Goal: Information Seeking & Learning: Learn about a topic

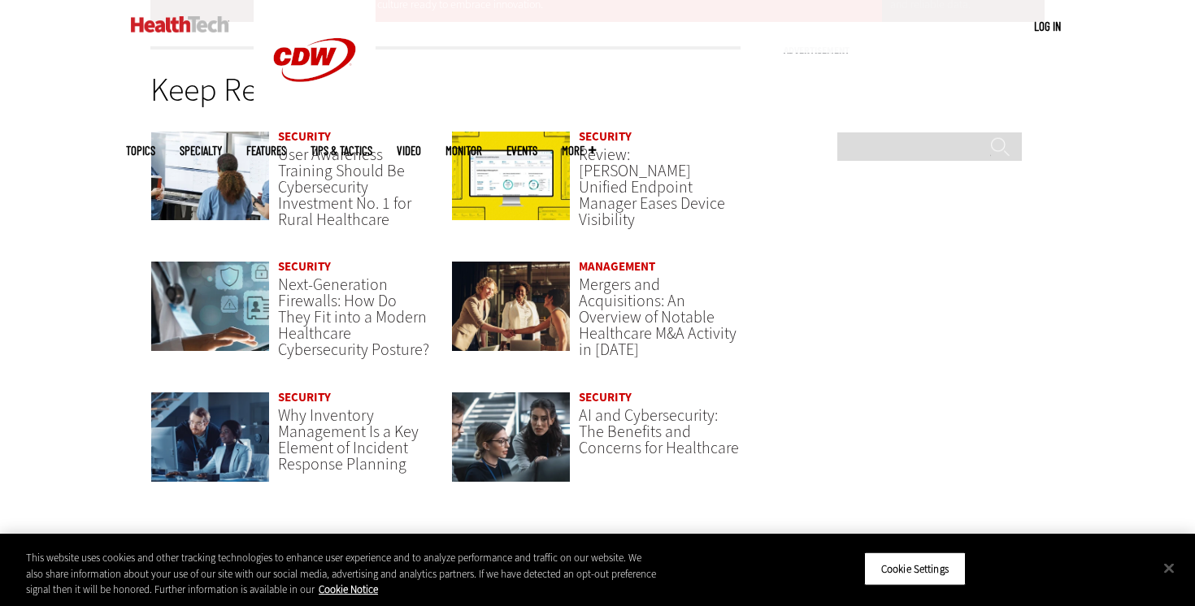
scroll to position [3287, 0]
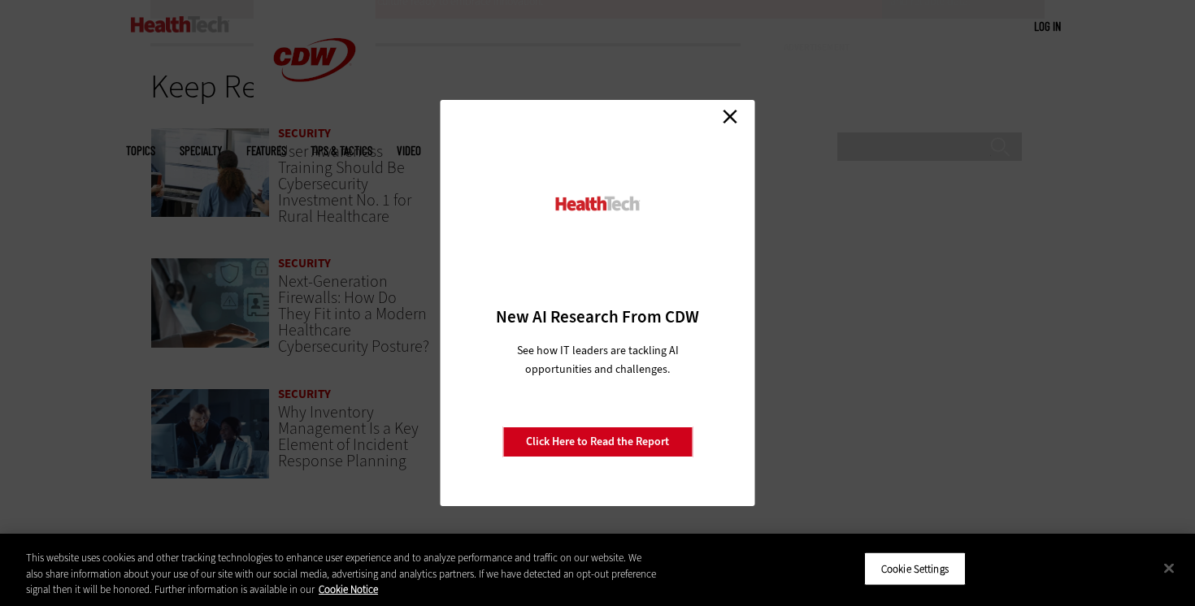
click at [731, 115] on link "Close" at bounding box center [730, 116] width 24 height 24
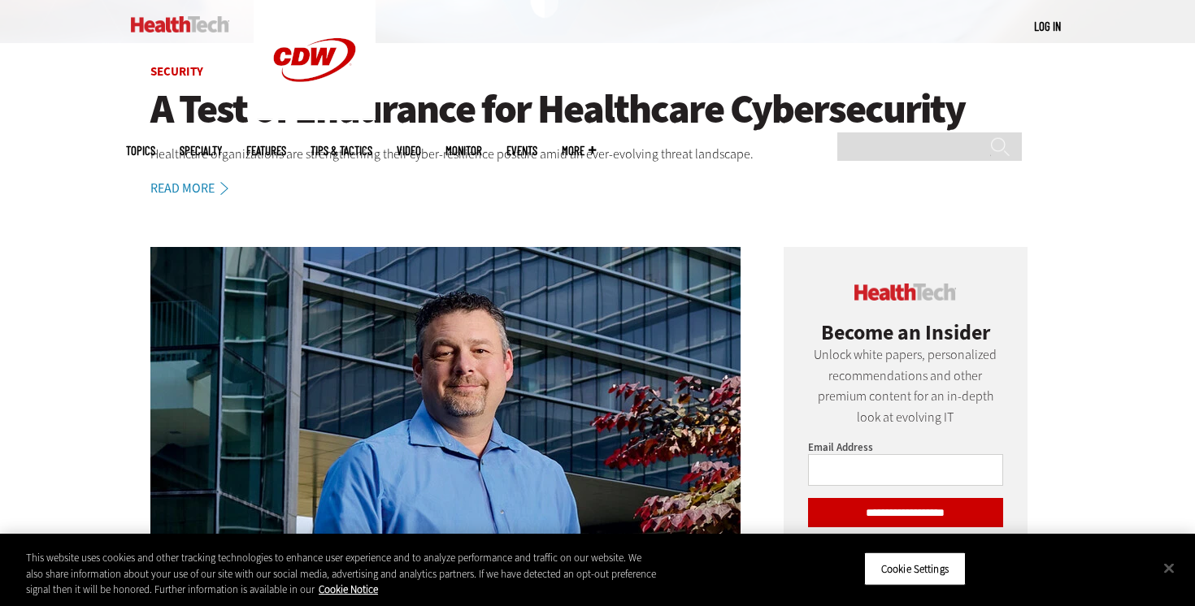
scroll to position [515, 0]
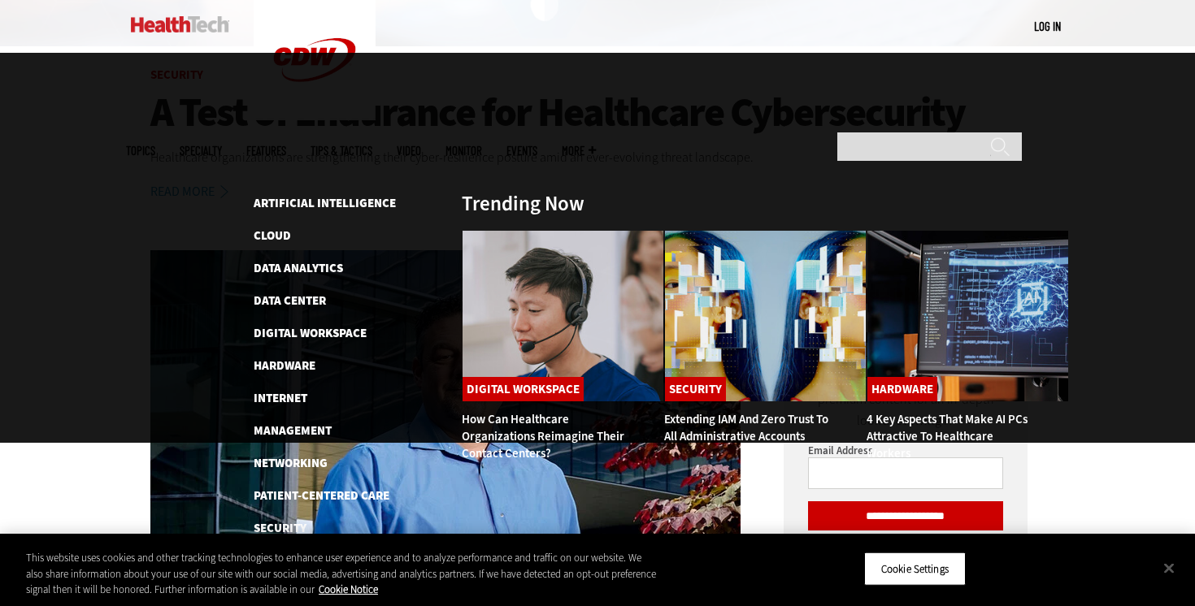
click at [155, 145] on span "Topics" at bounding box center [140, 151] width 29 height 12
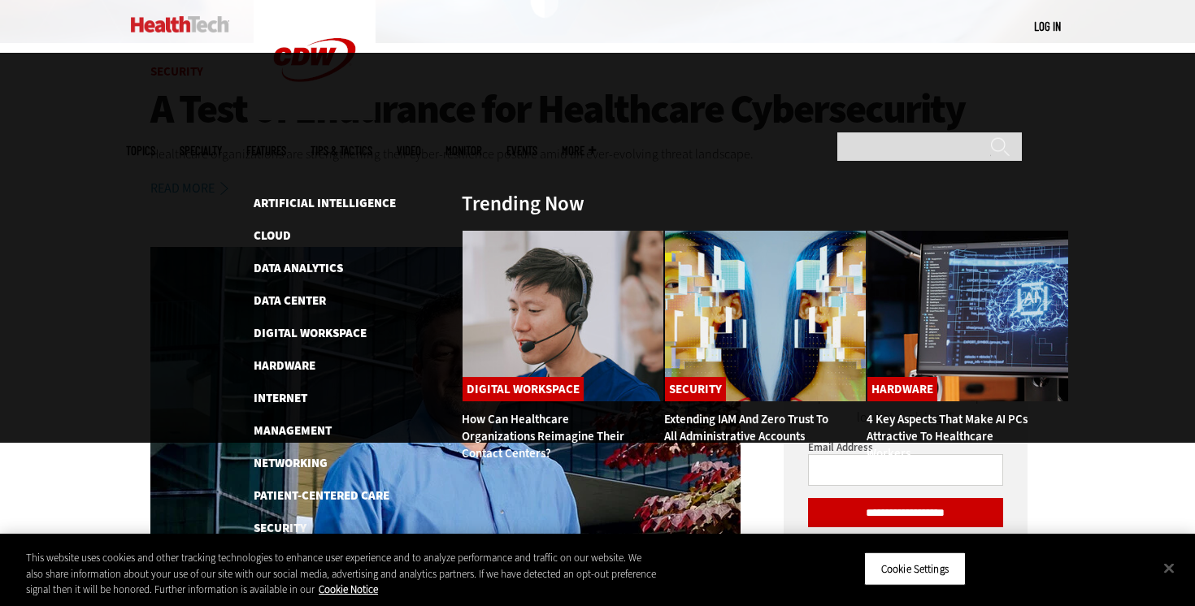
scroll to position [517, 0]
click at [155, 145] on span "Topics" at bounding box center [140, 151] width 29 height 12
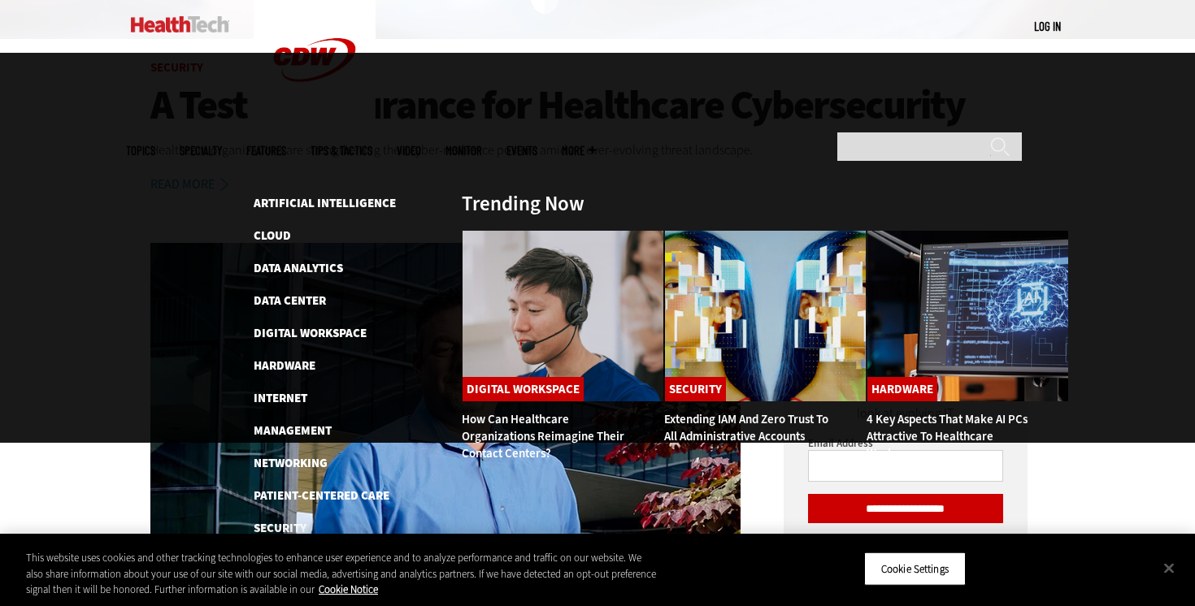
scroll to position [525, 0]
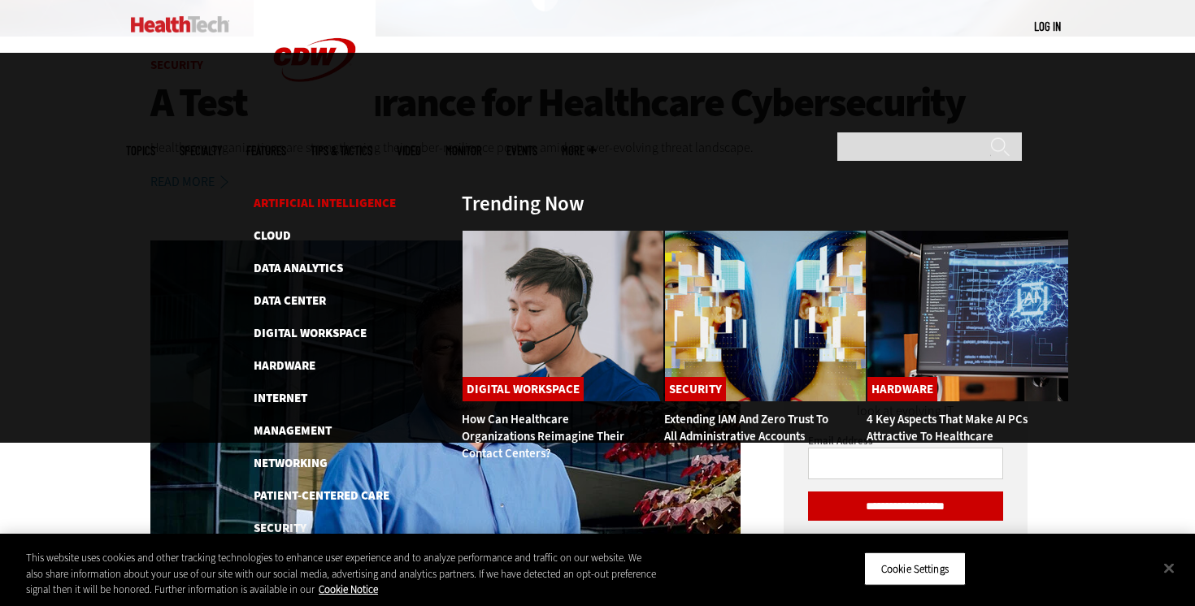
click at [326, 195] on link "Artificial Intelligence" at bounding box center [325, 203] width 142 height 16
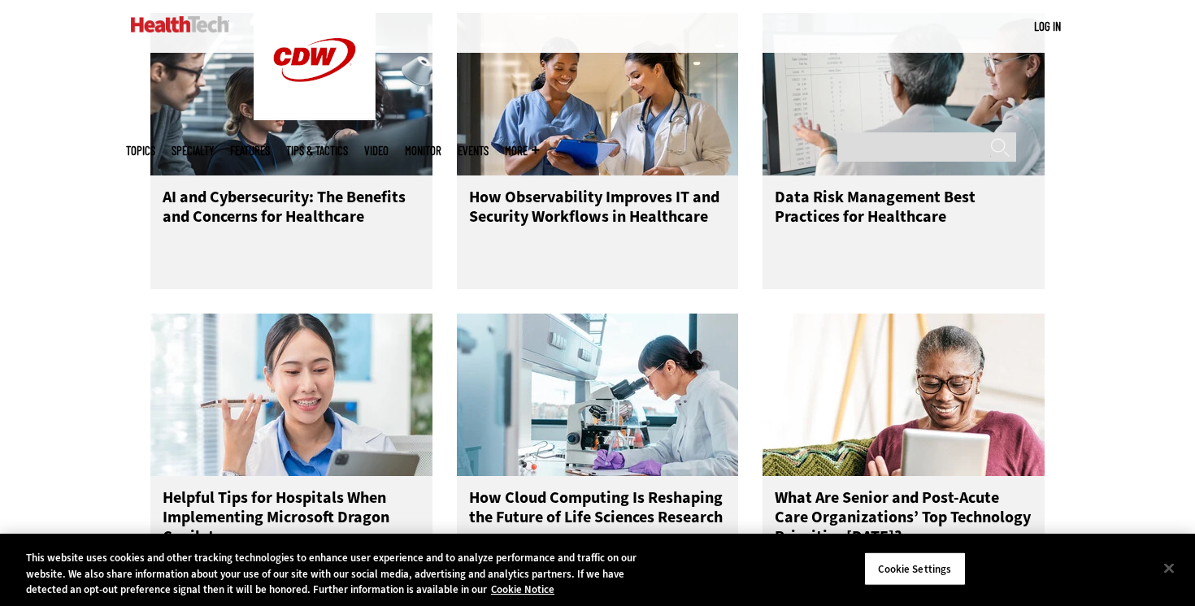
scroll to position [2028, 0]
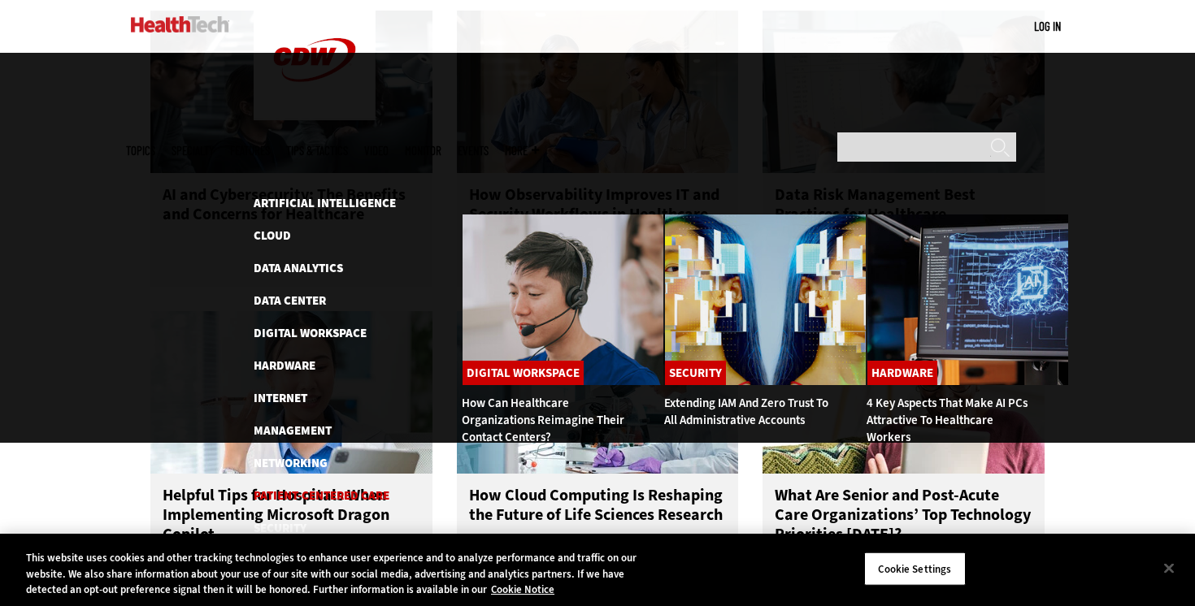
click at [346, 488] on link "Patient-Centered Care" at bounding box center [322, 496] width 136 height 16
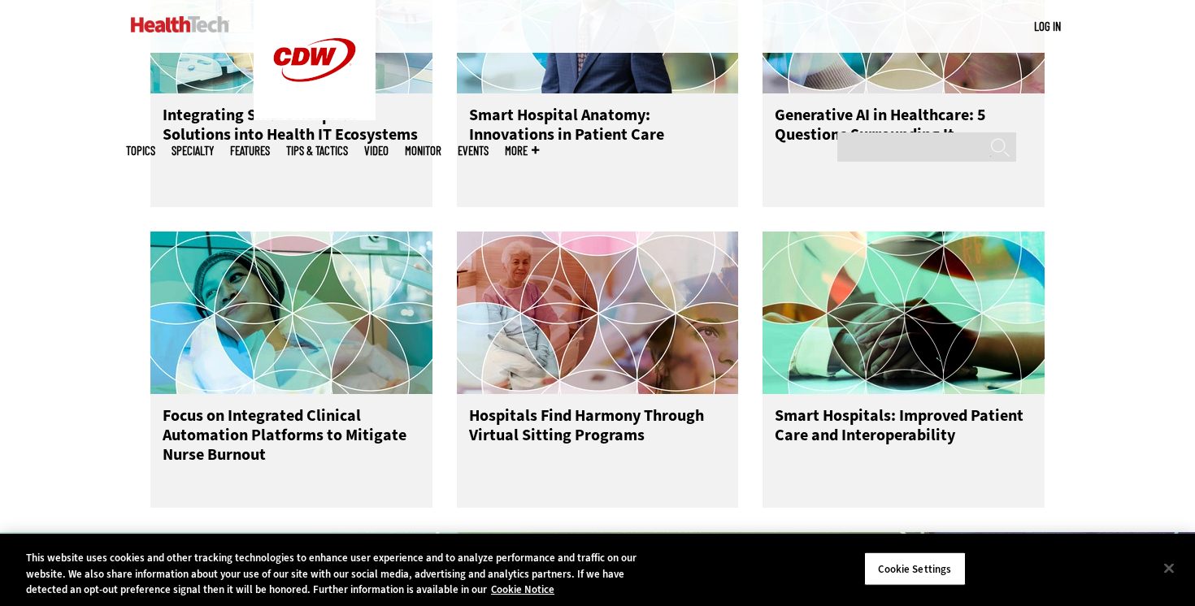
scroll to position [862, 0]
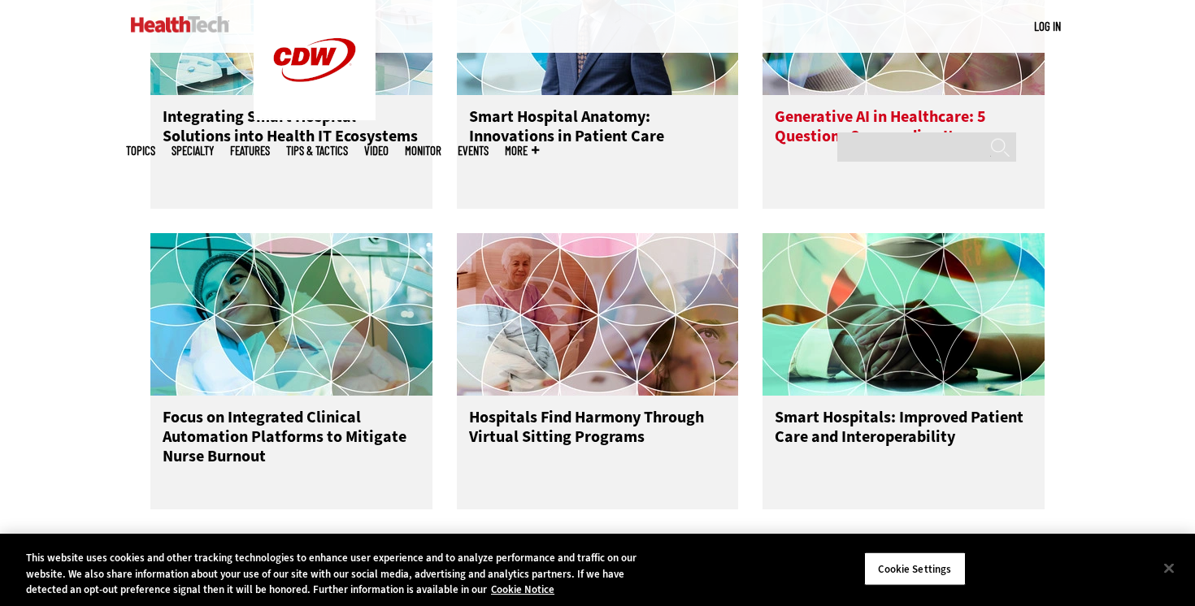
click at [775, 123] on h3 "Generative AI in Healthcare: 5 Questions Surrounding It" at bounding box center [904, 139] width 258 height 65
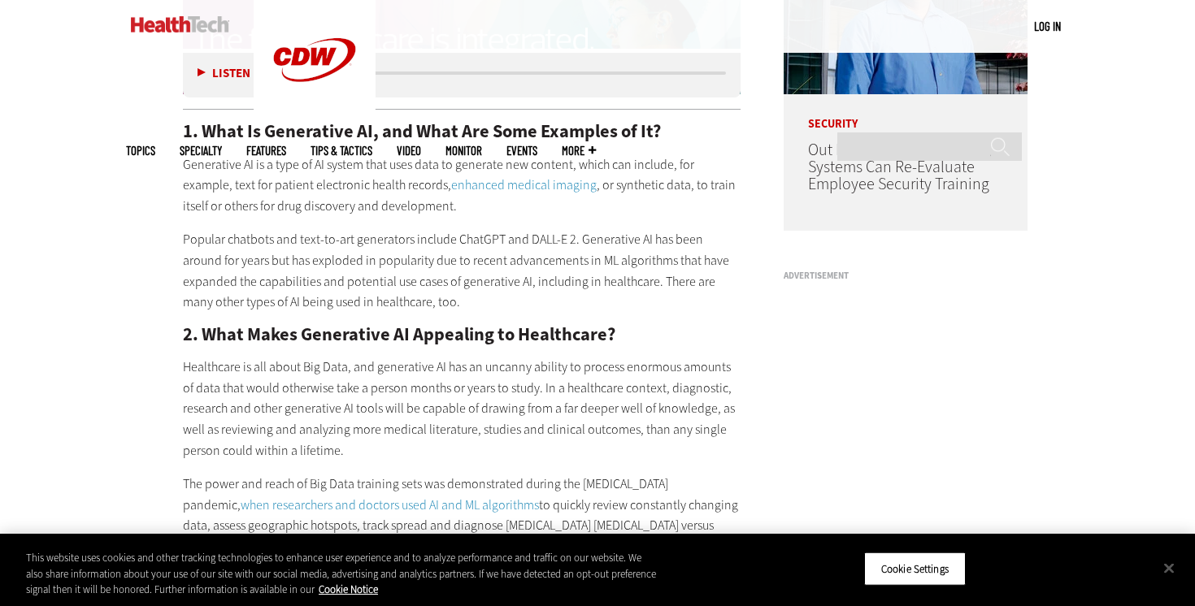
scroll to position [1380, 0]
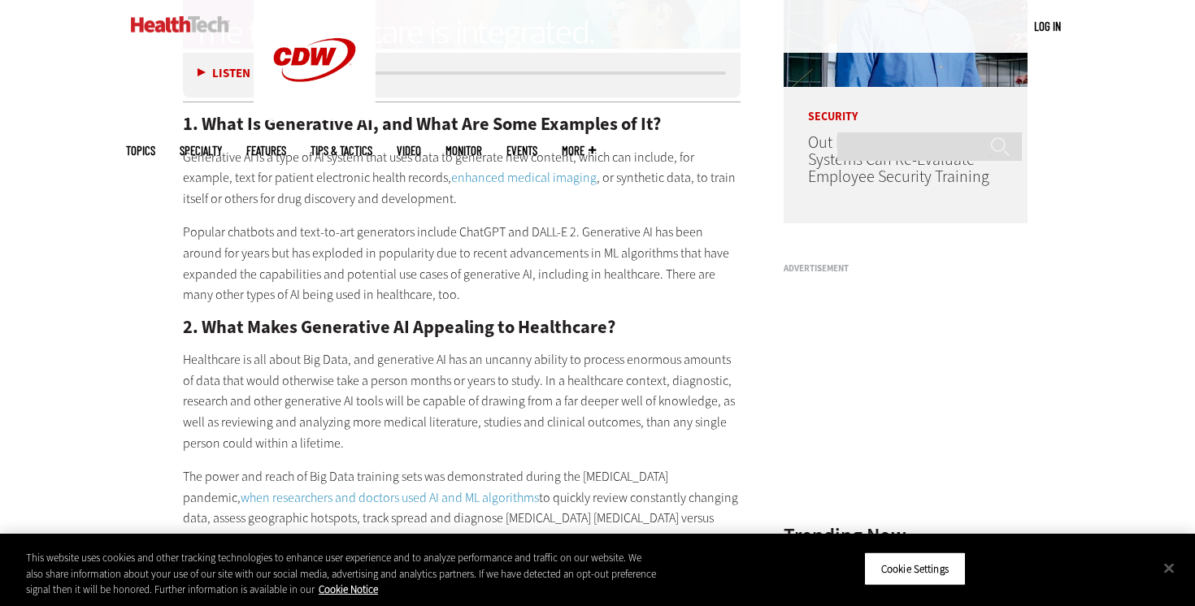
click at [725, 222] on p "Popular chatbots and text-to-art generators include ChatGPT and DALL-E 2. Gener…" at bounding box center [462, 263] width 558 height 83
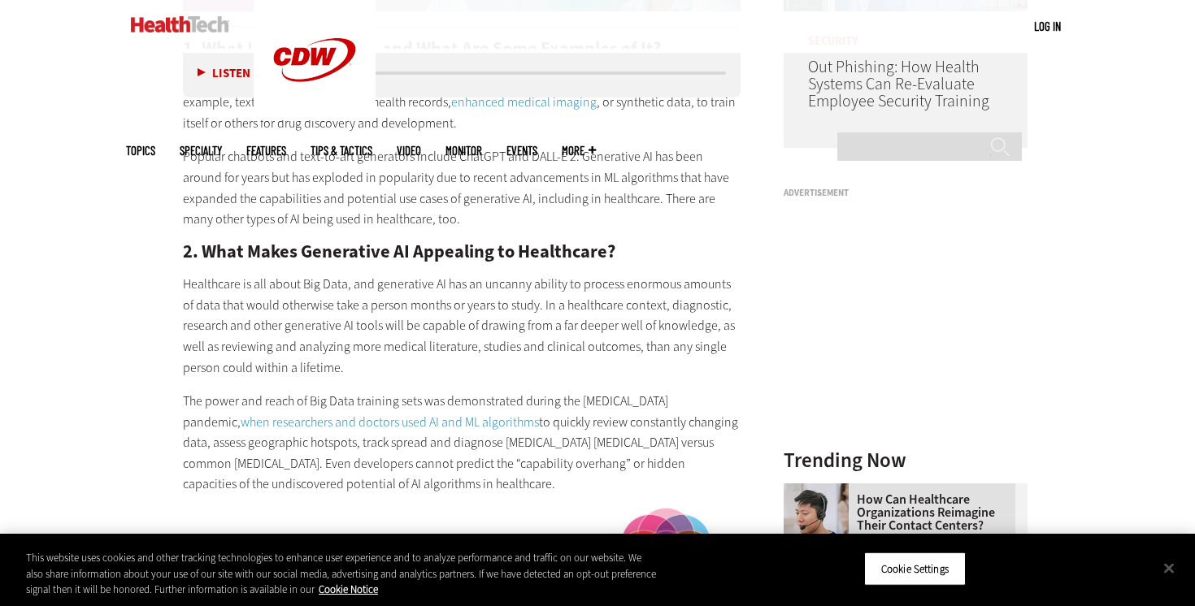
scroll to position [1454, 0]
click at [1181, 572] on button "Close" at bounding box center [1169, 568] width 36 height 36
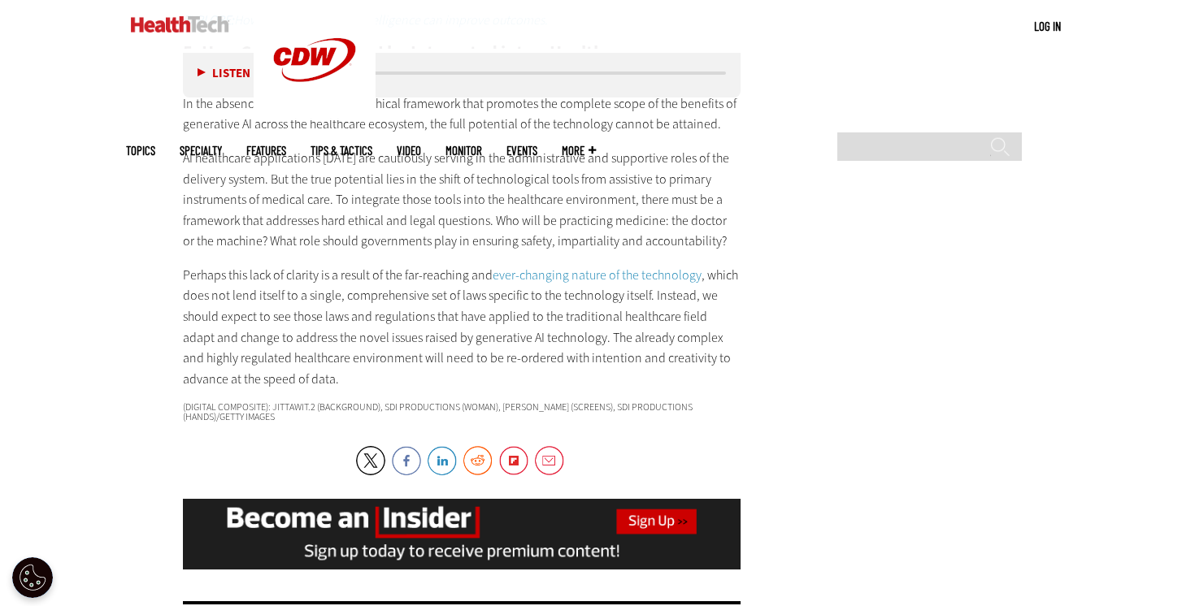
scroll to position [3085, 0]
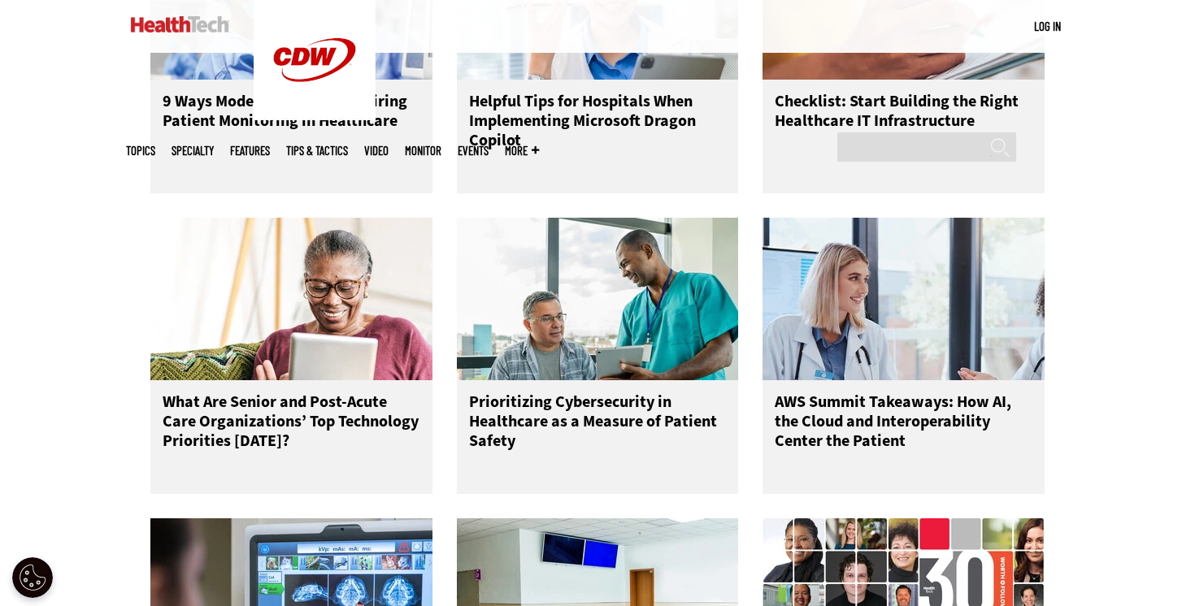
scroll to position [2769, 0]
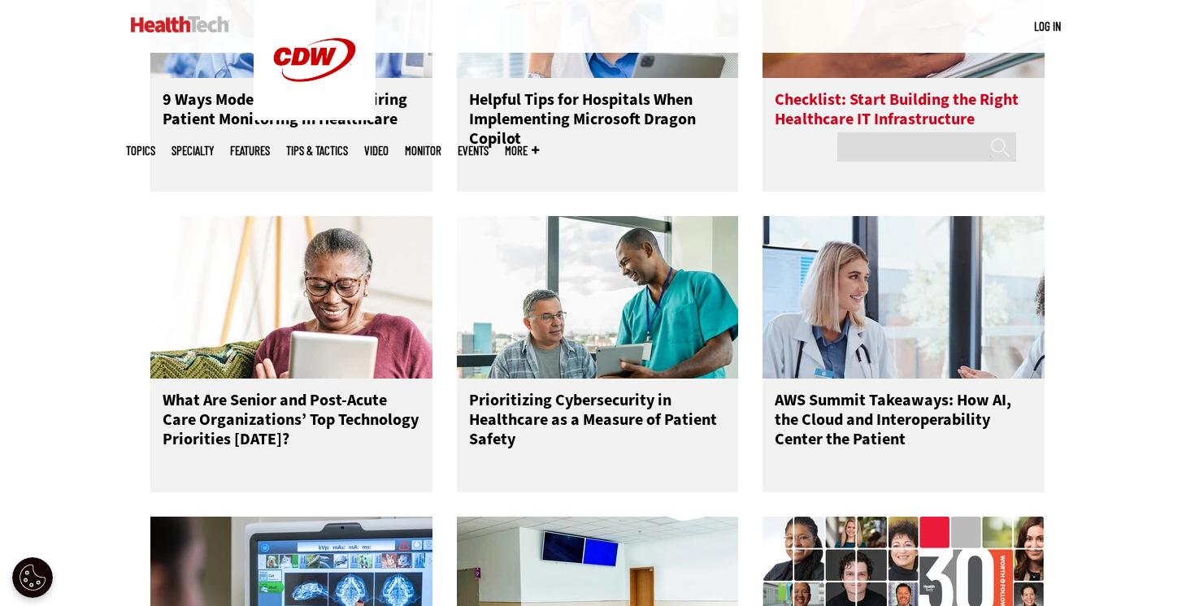
click at [906, 136] on h3 "Checklist: Start Building the Right Healthcare IT Infrastructure" at bounding box center [904, 122] width 258 height 65
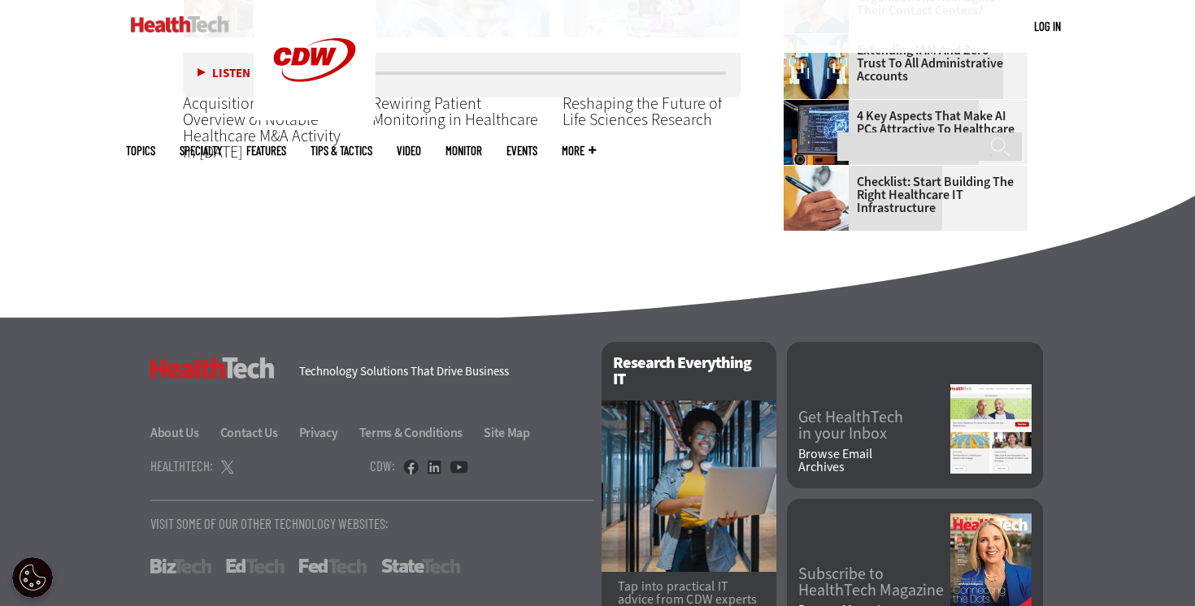
scroll to position [1979, 0]
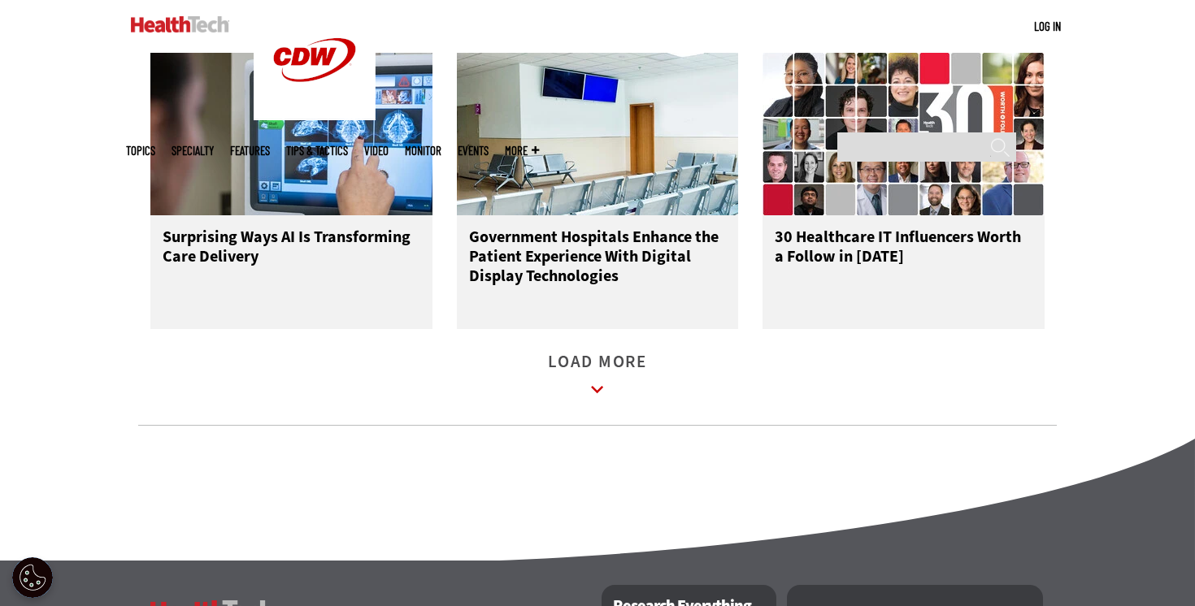
scroll to position [3237, 0]
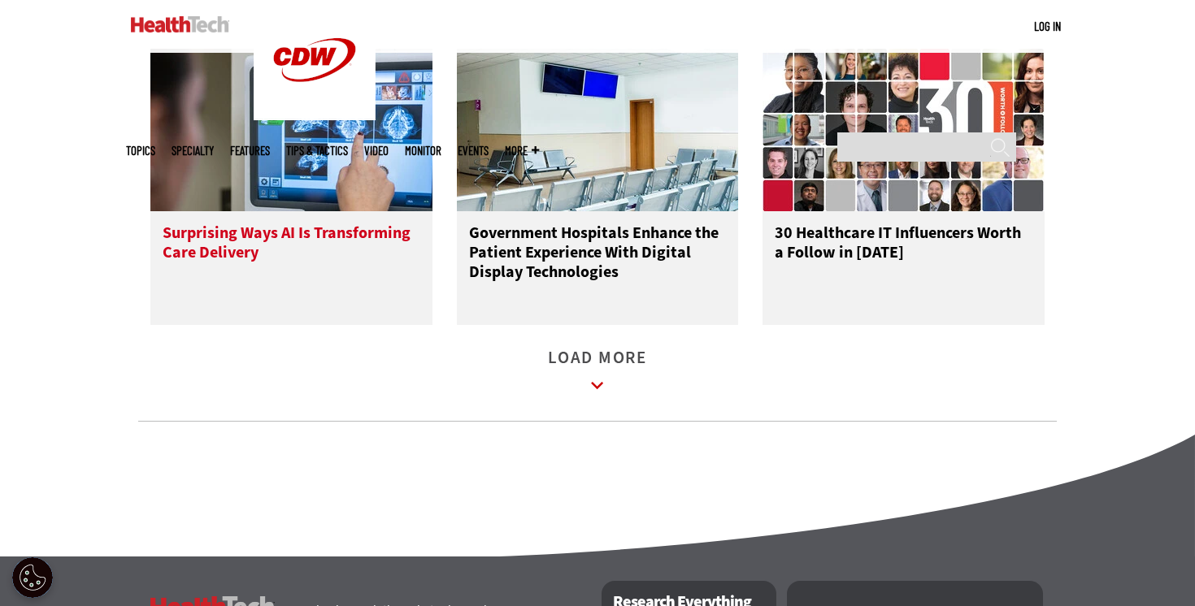
click at [224, 237] on div "Surprising Ways AI Is Transforming Care Delivery" at bounding box center [291, 268] width 282 height 114
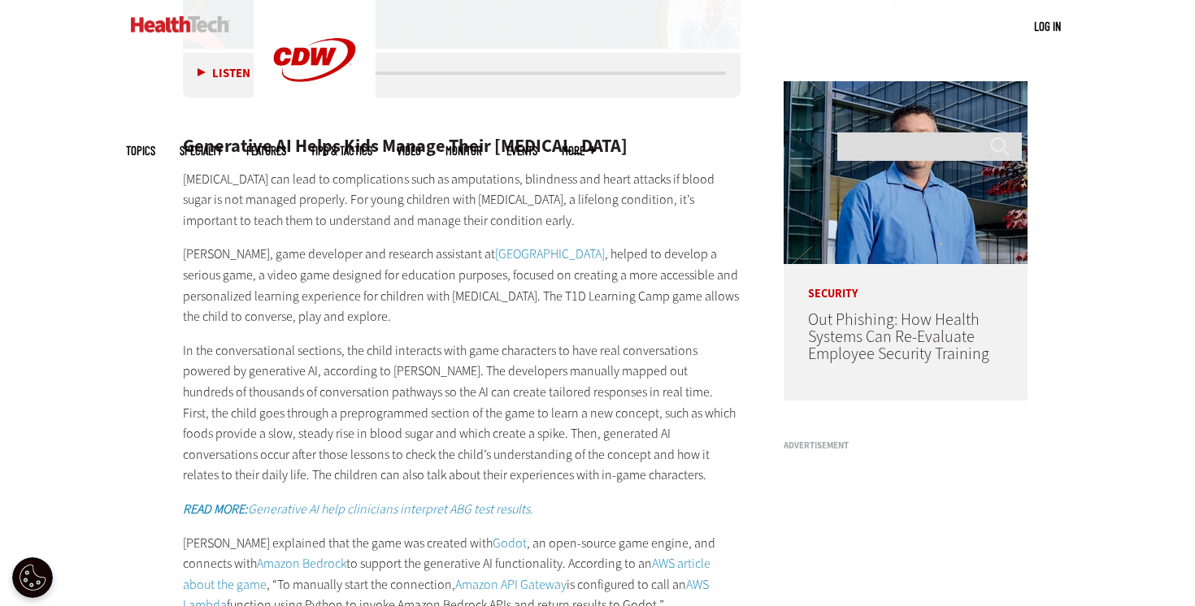
scroll to position [1204, 0]
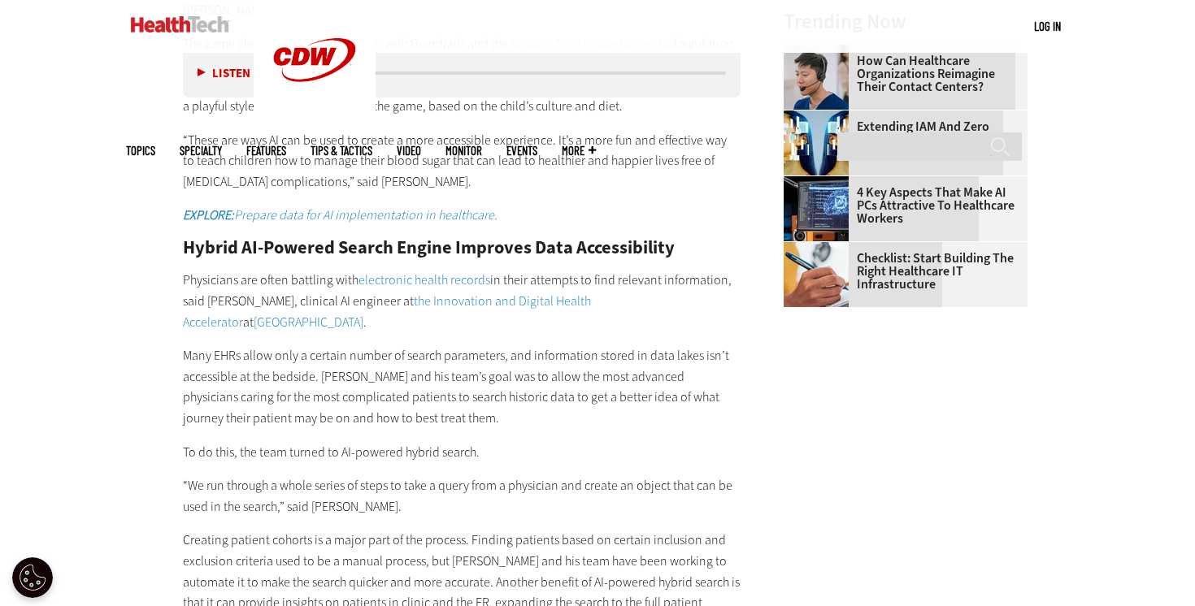
scroll to position [1896, 0]
click at [103, 272] on div "Become an Insider Sign up today to receive premium content! Sign Up MENU Log in…" at bounding box center [597, 268] width 1195 height 4329
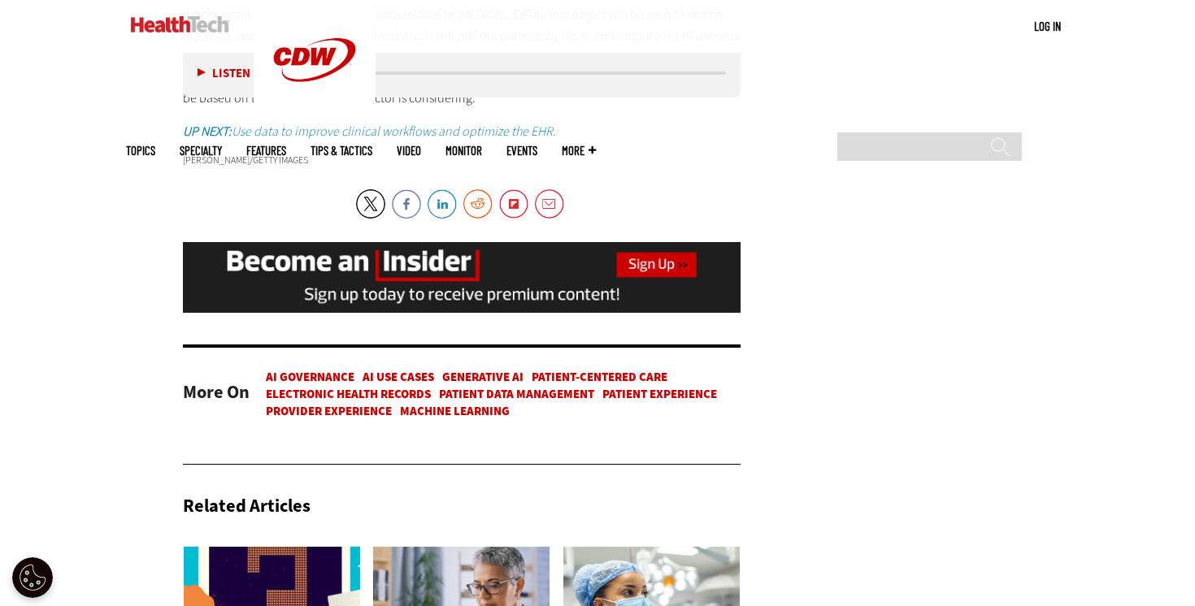
scroll to position [3048, 0]
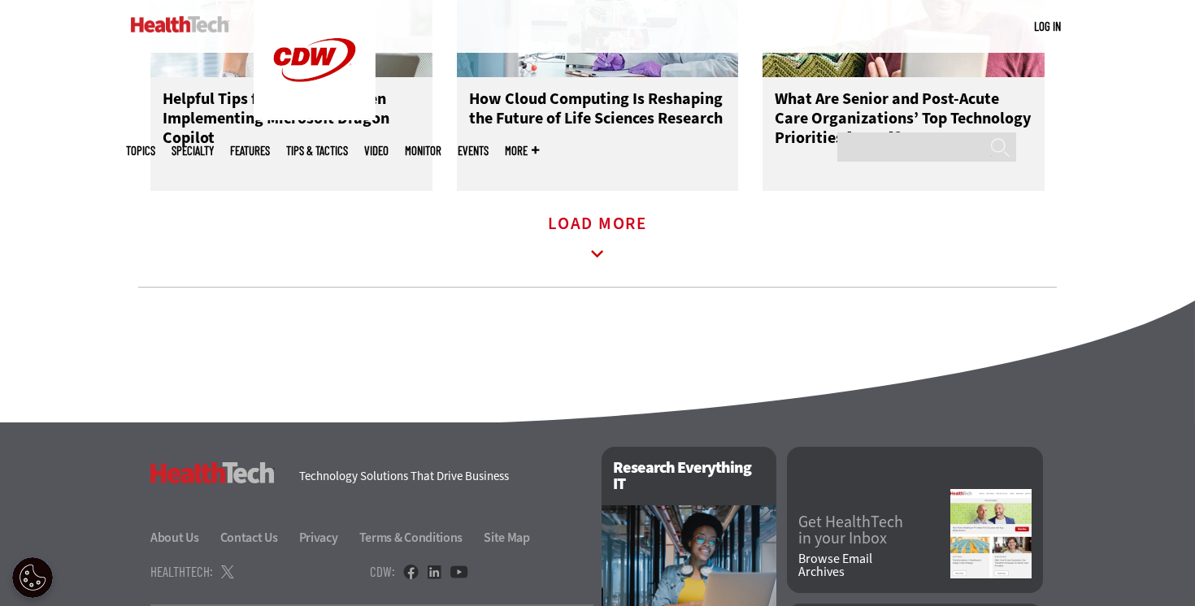
scroll to position [2432, 0]
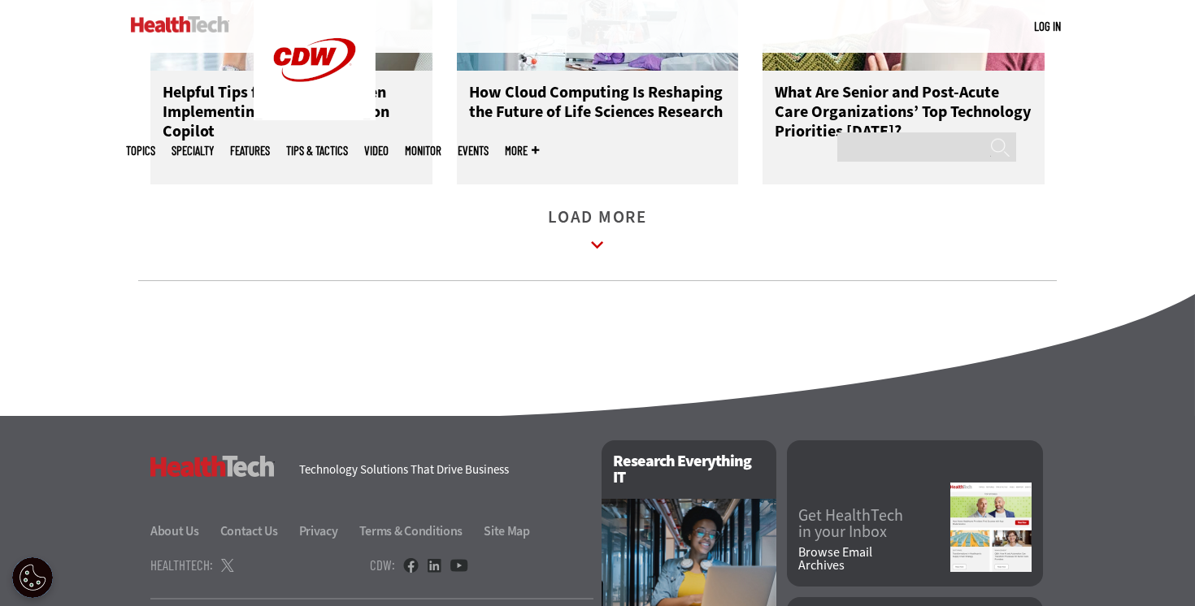
click at [611, 251] on icon at bounding box center [597, 245] width 37 height 37
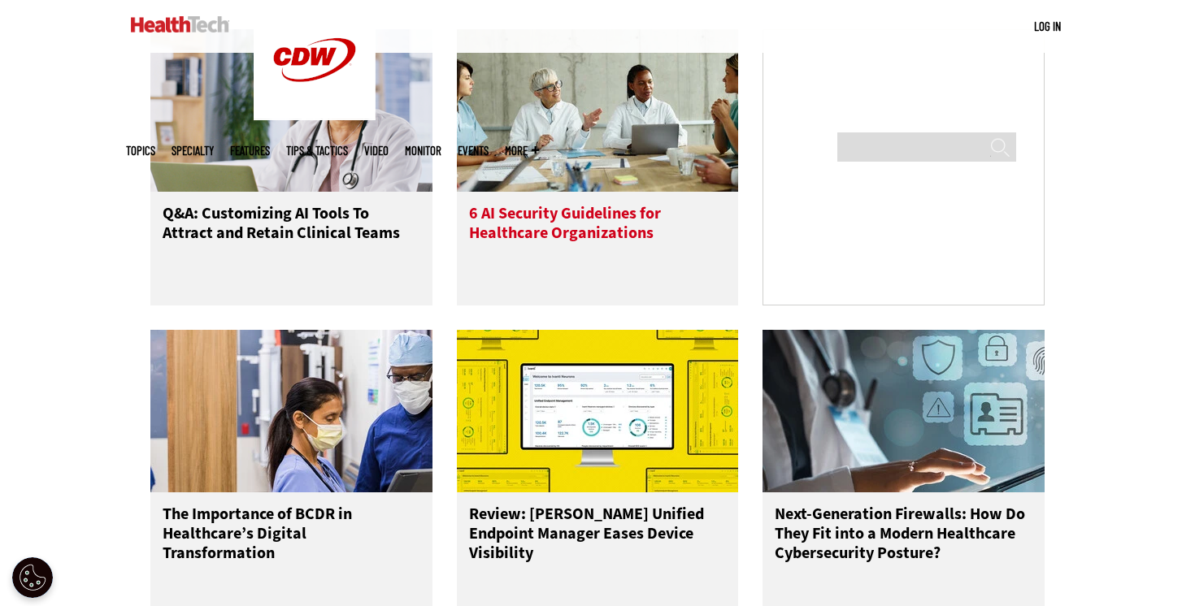
scroll to position [1093, 0]
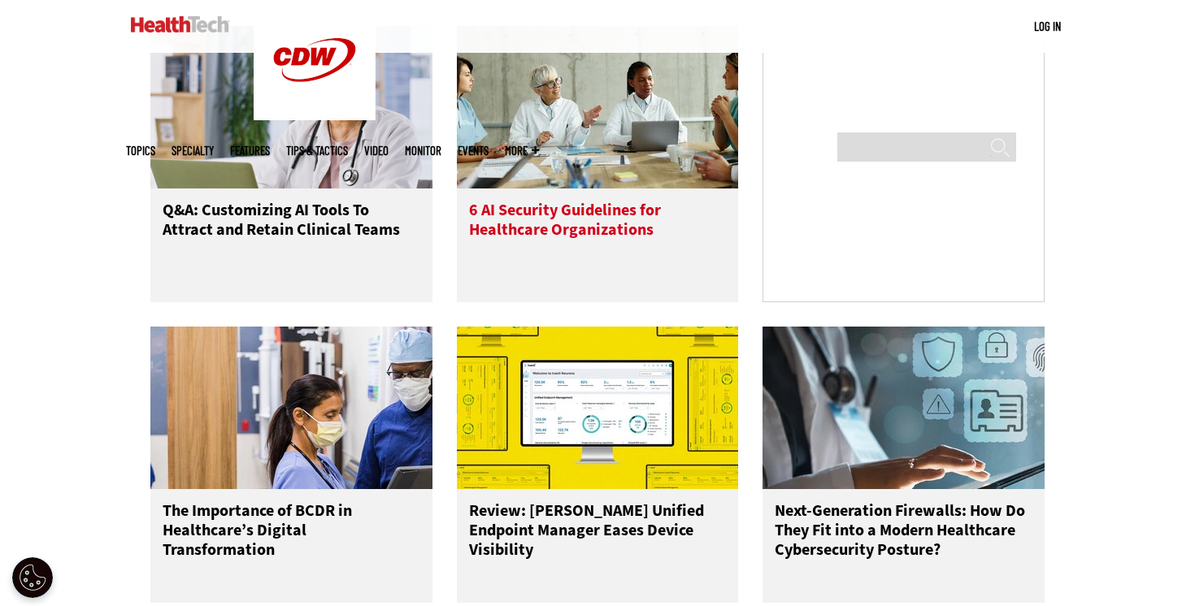
click at [550, 254] on h3 "6 AI Security Guidelines for Healthcare Organizations" at bounding box center [598, 233] width 258 height 65
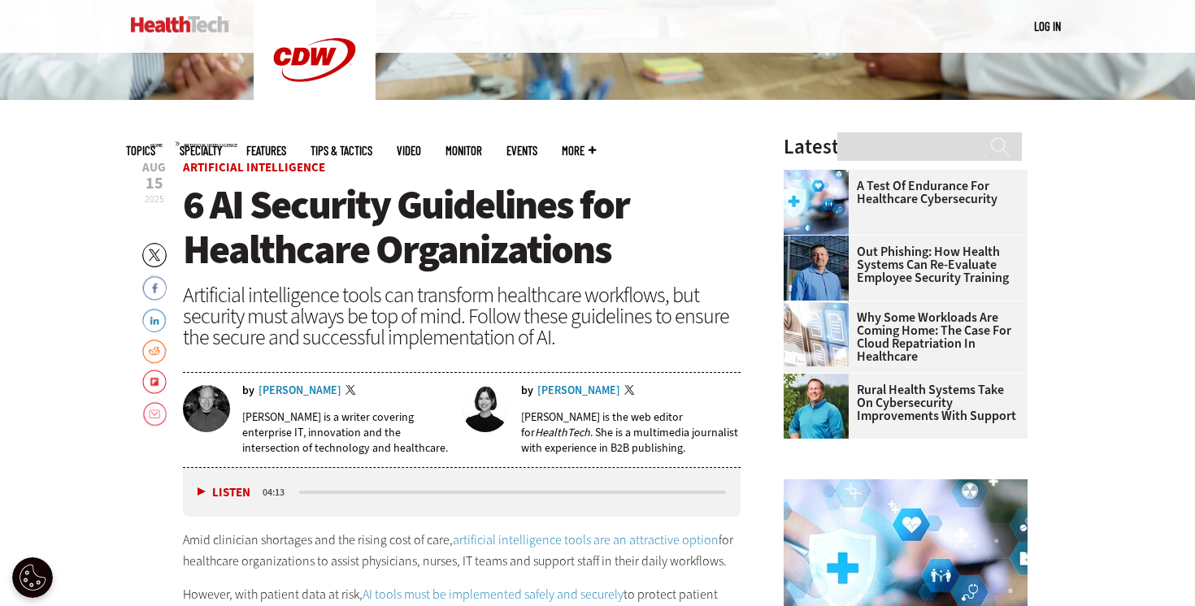
scroll to position [463, 0]
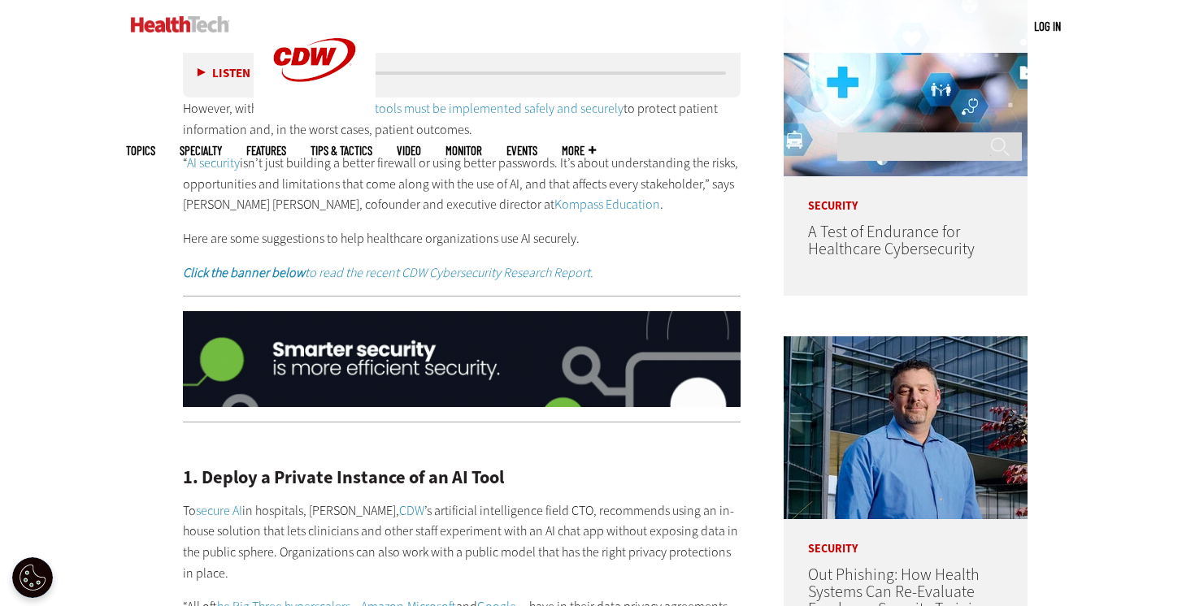
click at [615, 222] on div "Amid clinician shortages and the rising cost of care, artificial intelligence t…" at bounding box center [462, 163] width 558 height 239
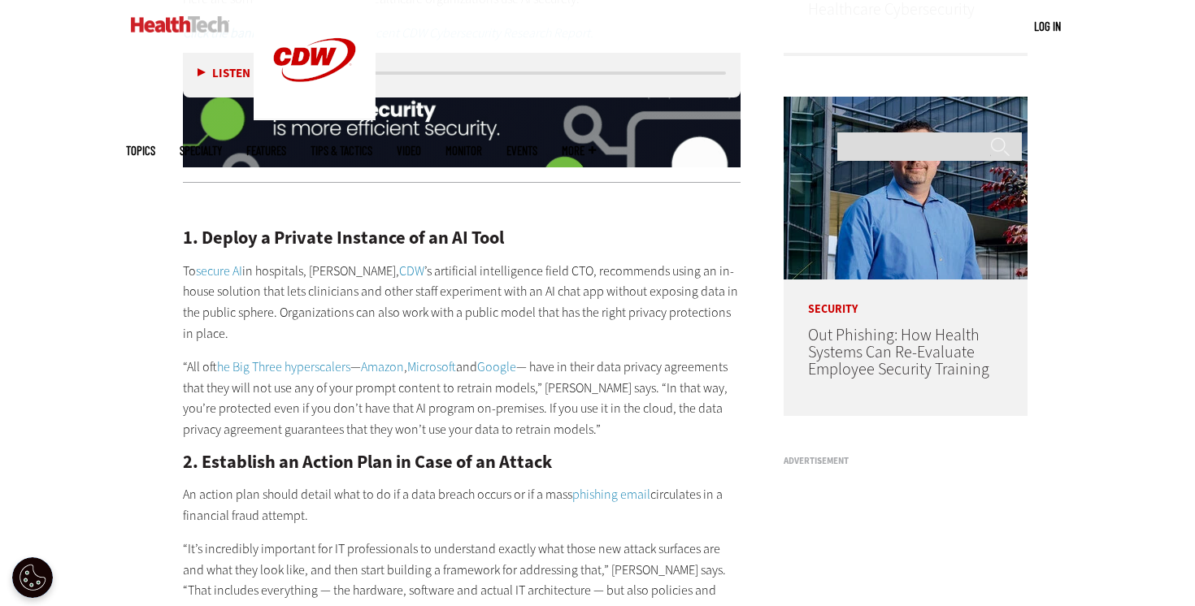
scroll to position [1188, 0]
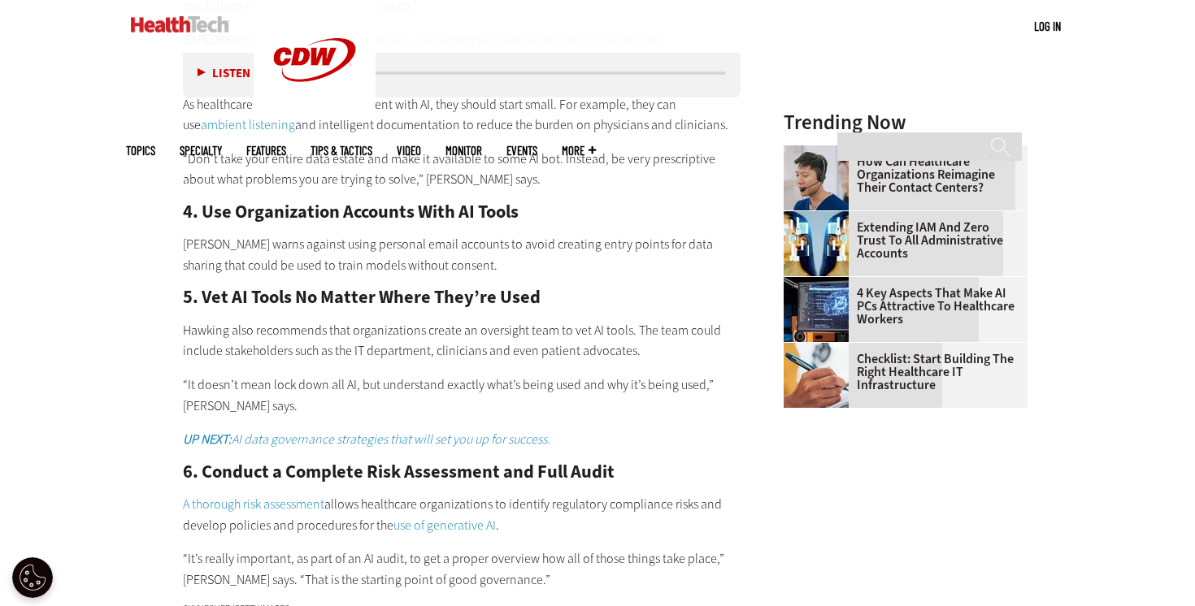
scroll to position [1781, 0]
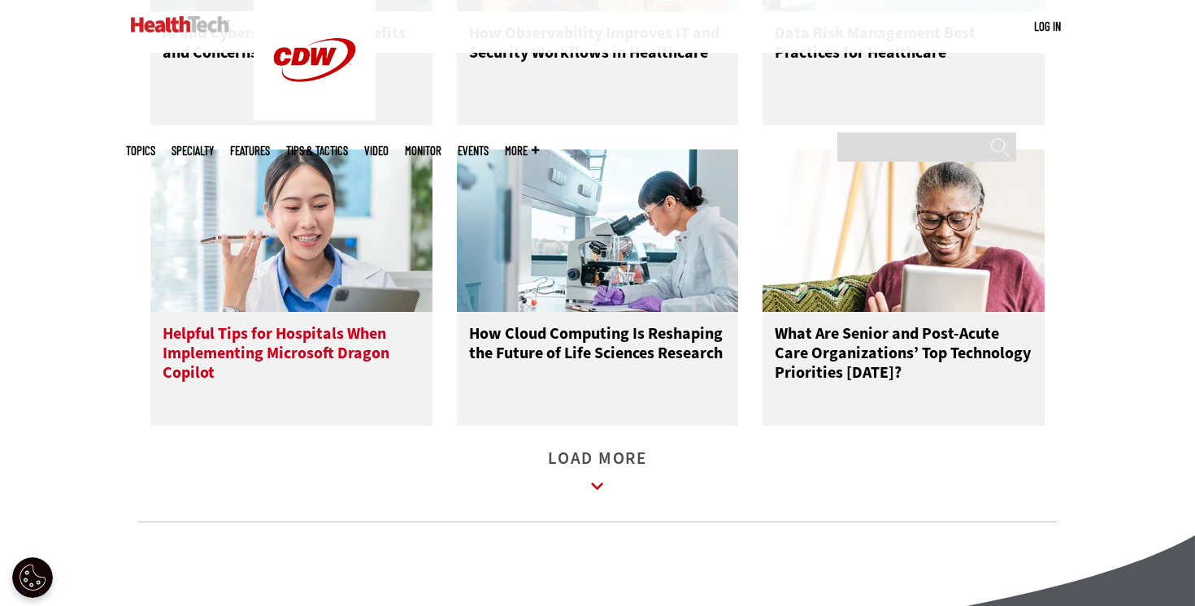
scroll to position [2192, 0]
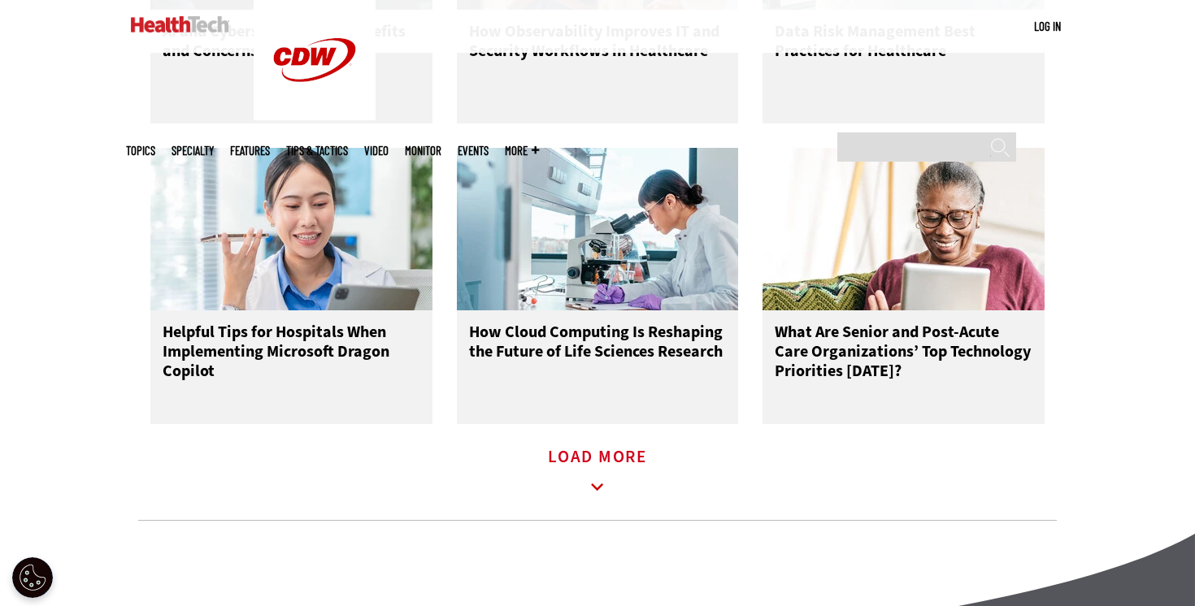
click at [615, 485] on icon at bounding box center [597, 487] width 37 height 37
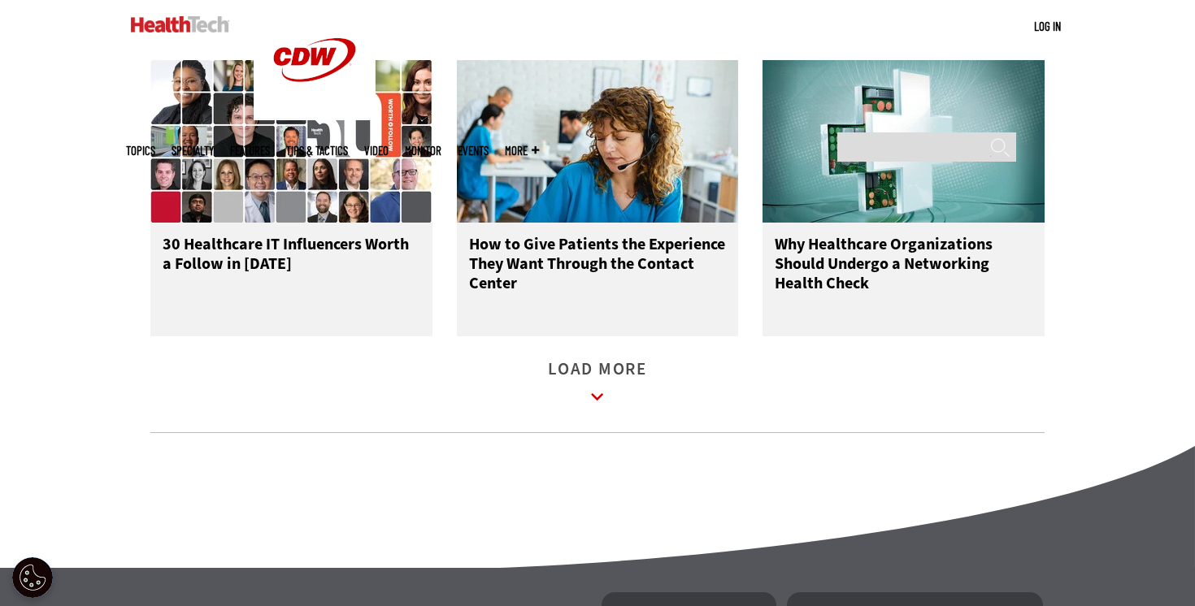
scroll to position [3183, 0]
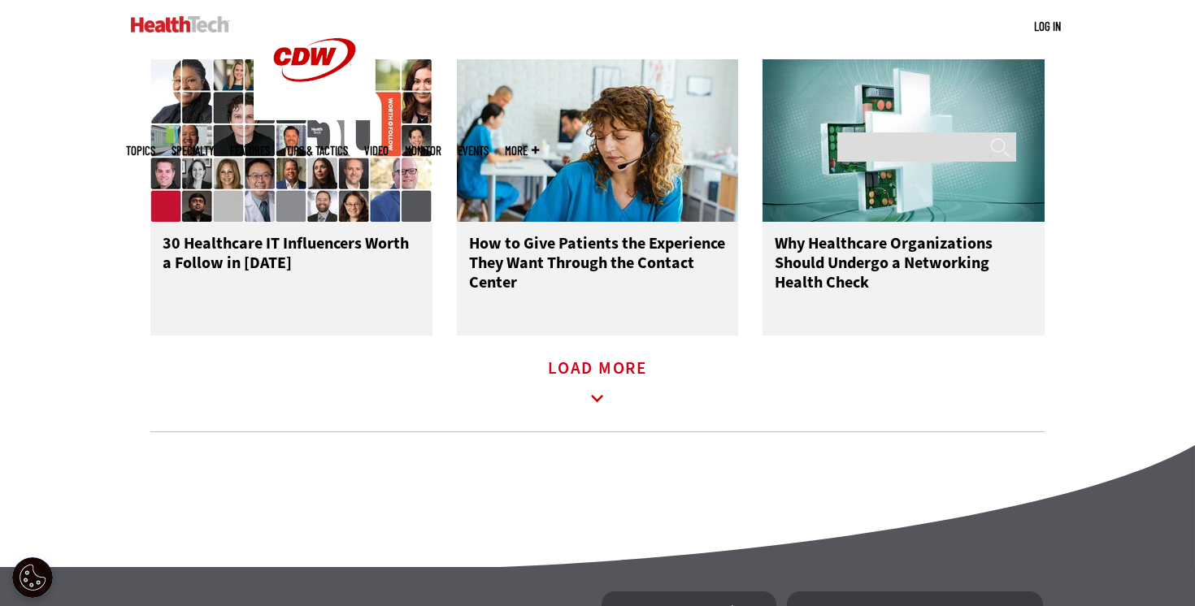
click at [570, 386] on link "Load More" at bounding box center [597, 385] width 99 height 45
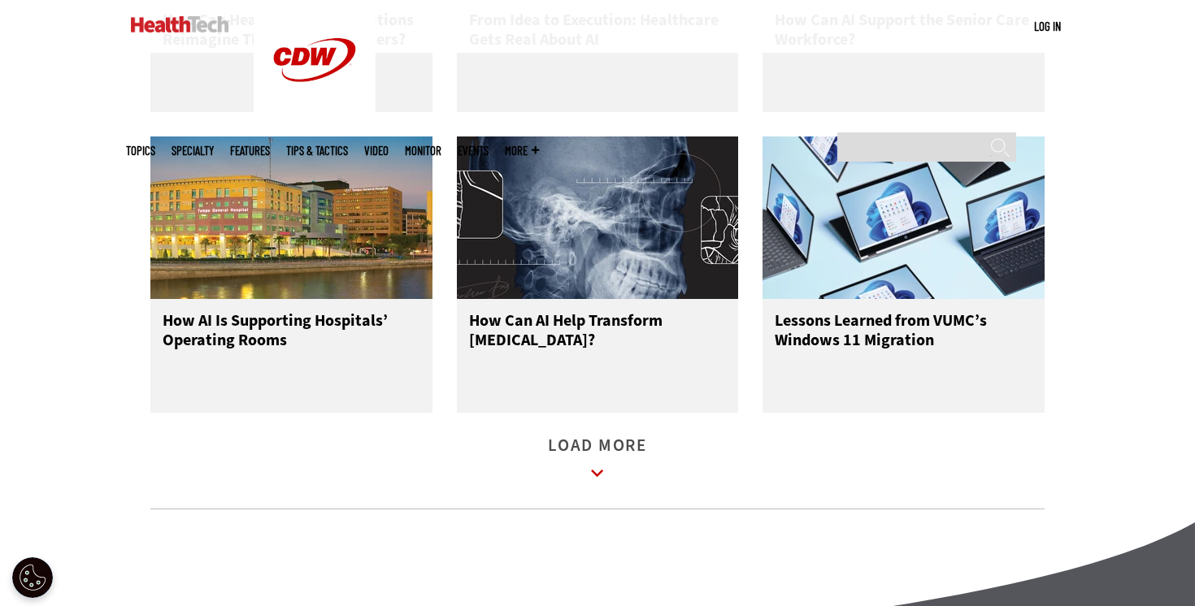
scroll to position [4036, 0]
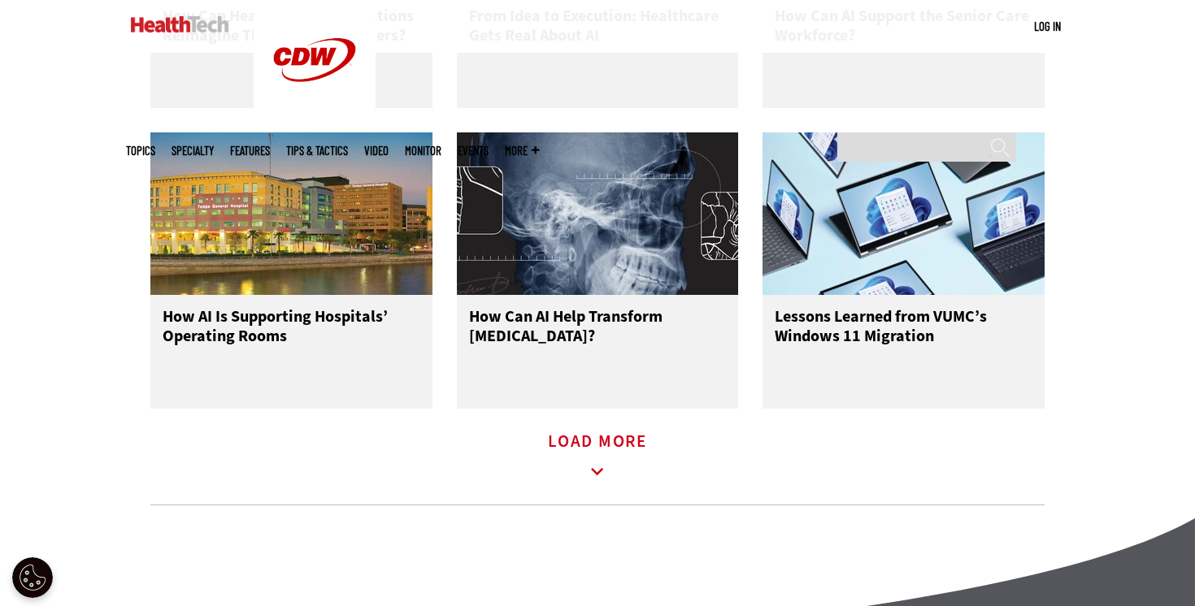
click at [595, 479] on icon at bounding box center [597, 472] width 37 height 37
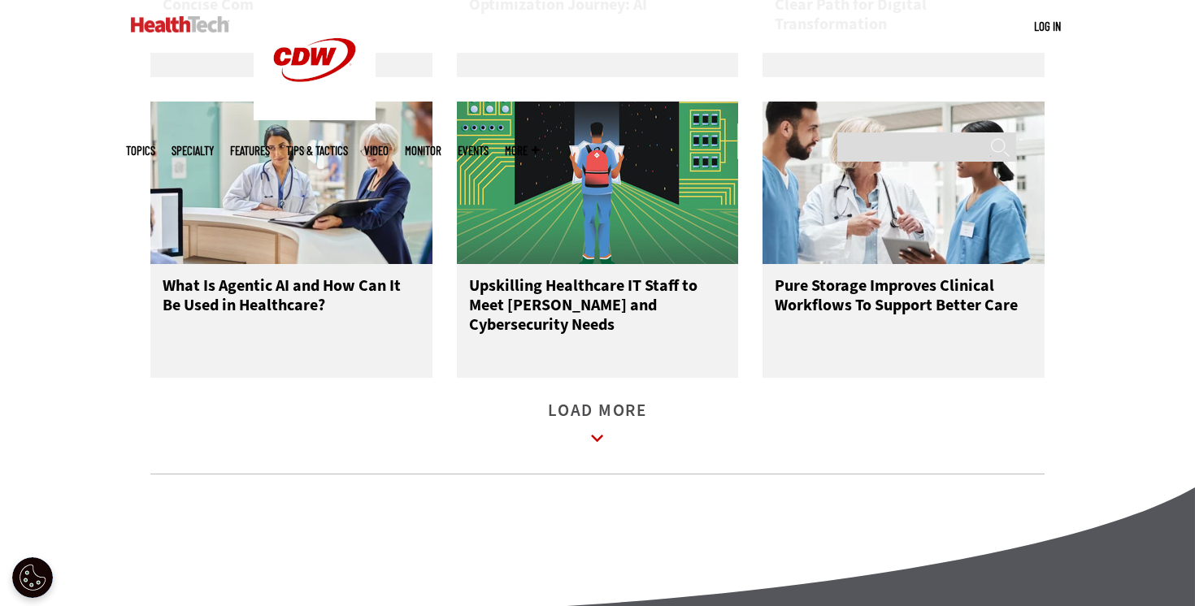
scroll to position [4998, 0]
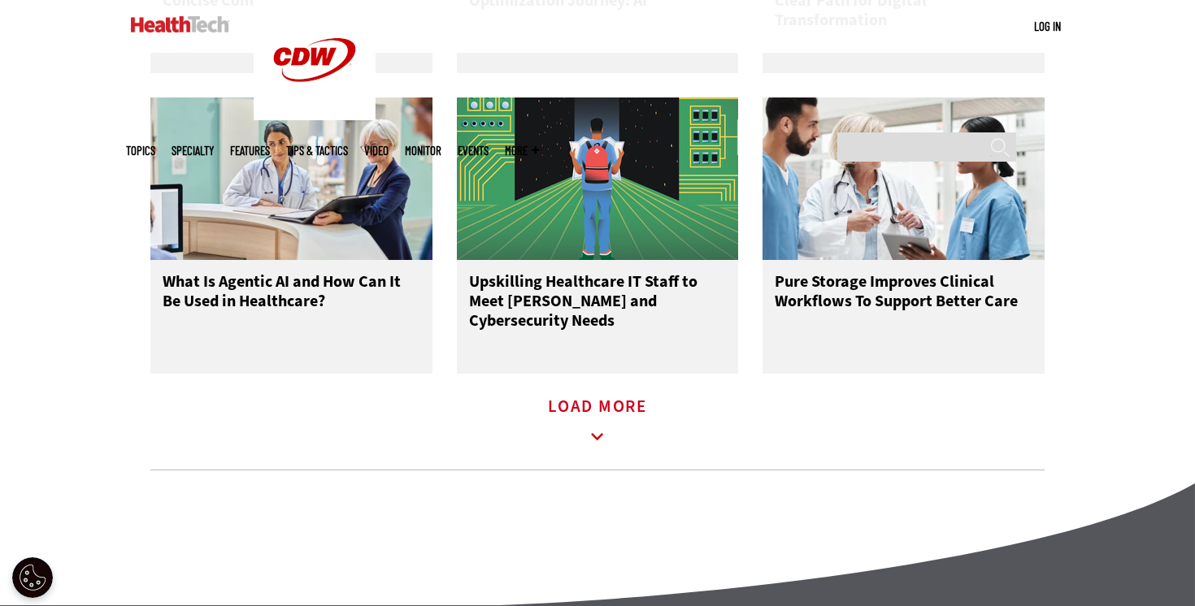
click at [584, 424] on link "Load More" at bounding box center [597, 423] width 99 height 45
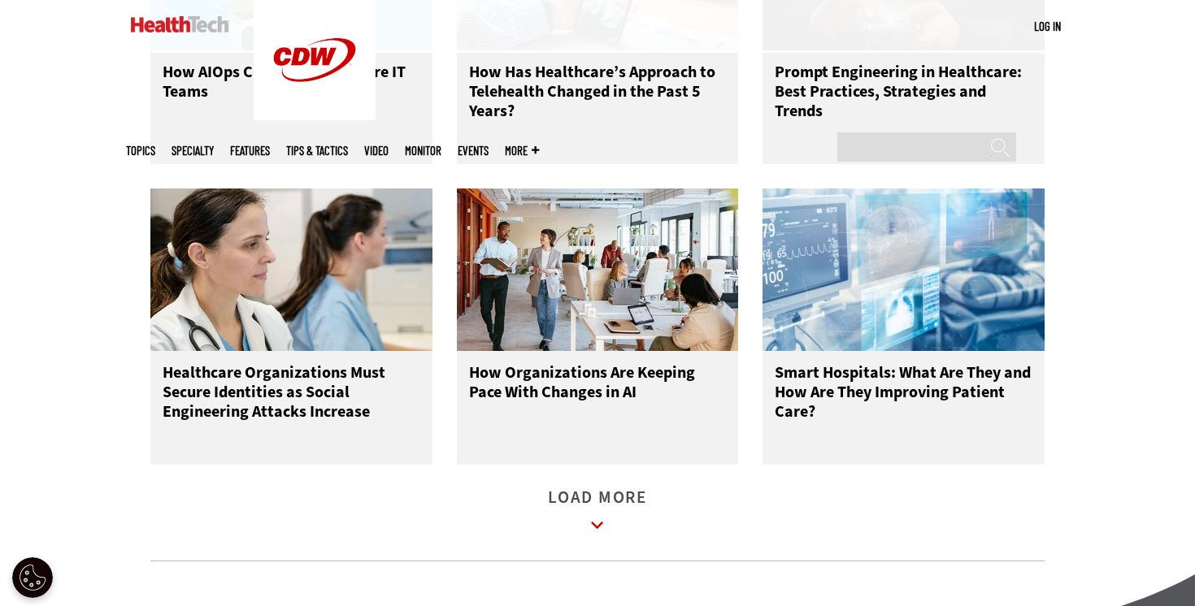
scroll to position [5849, 0]
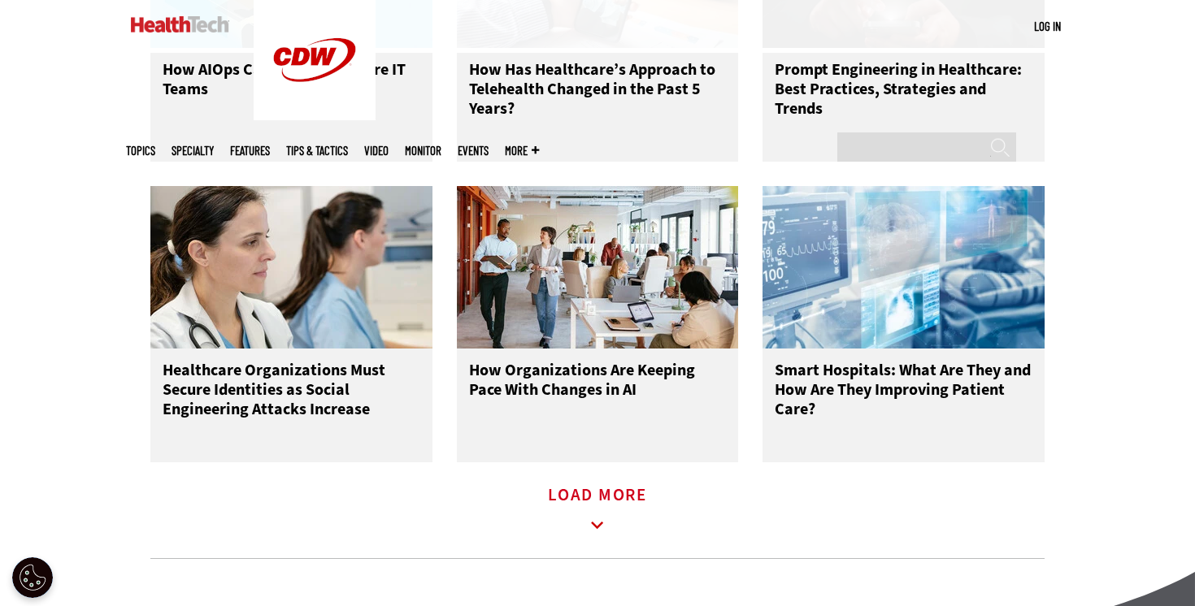
click at [600, 494] on link "Load More" at bounding box center [597, 511] width 99 height 45
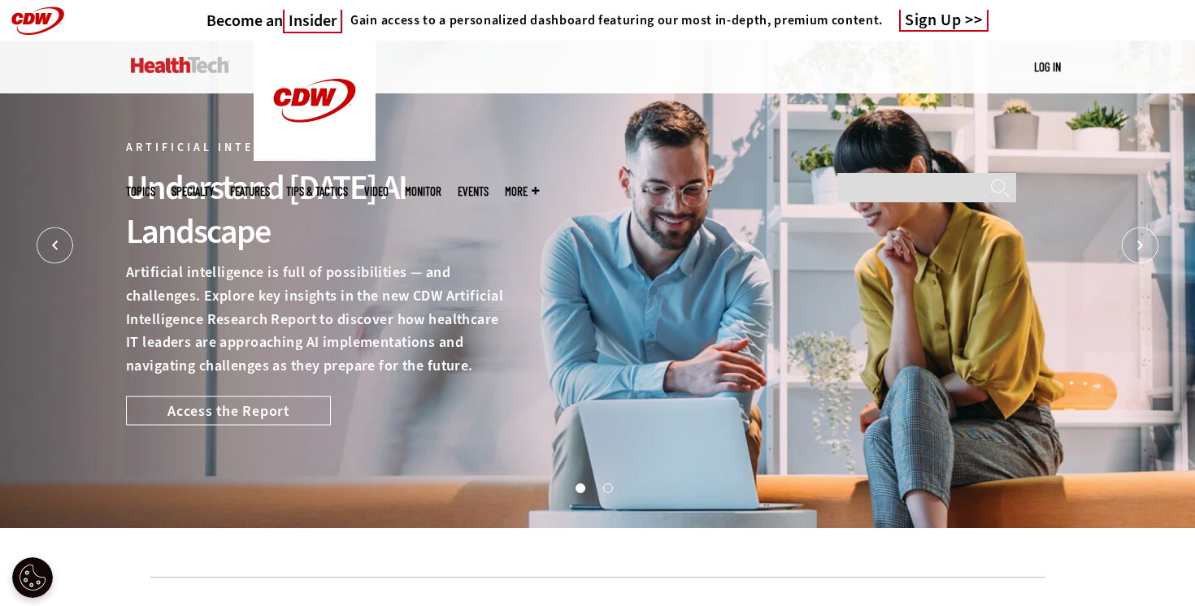
scroll to position [7, 0]
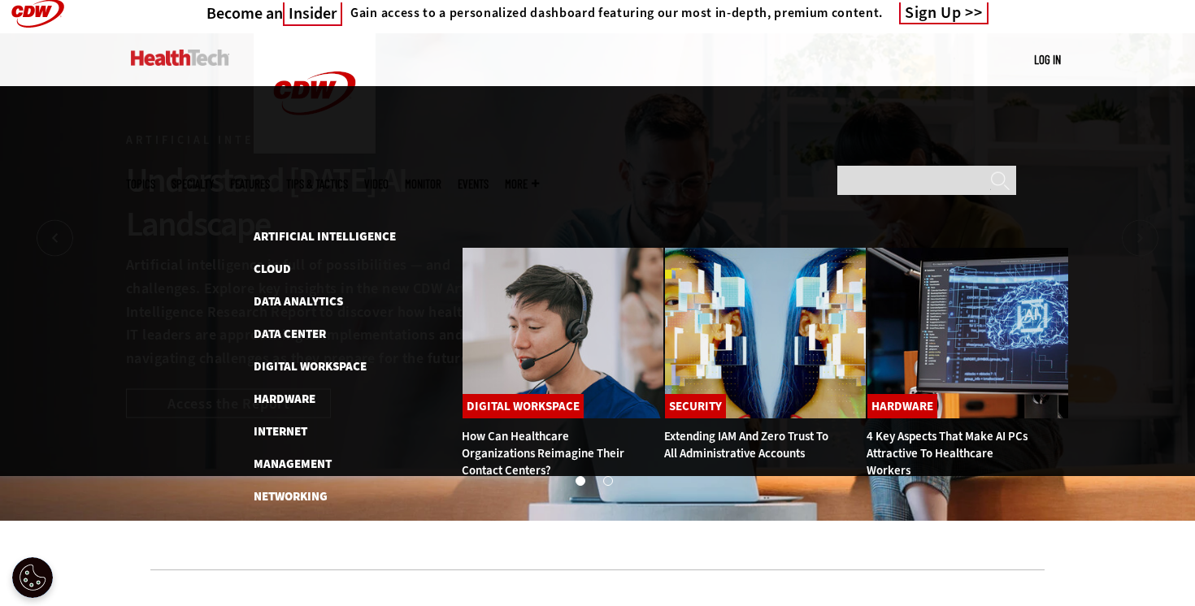
click at [155, 178] on span "Topics" at bounding box center [140, 184] width 29 height 12
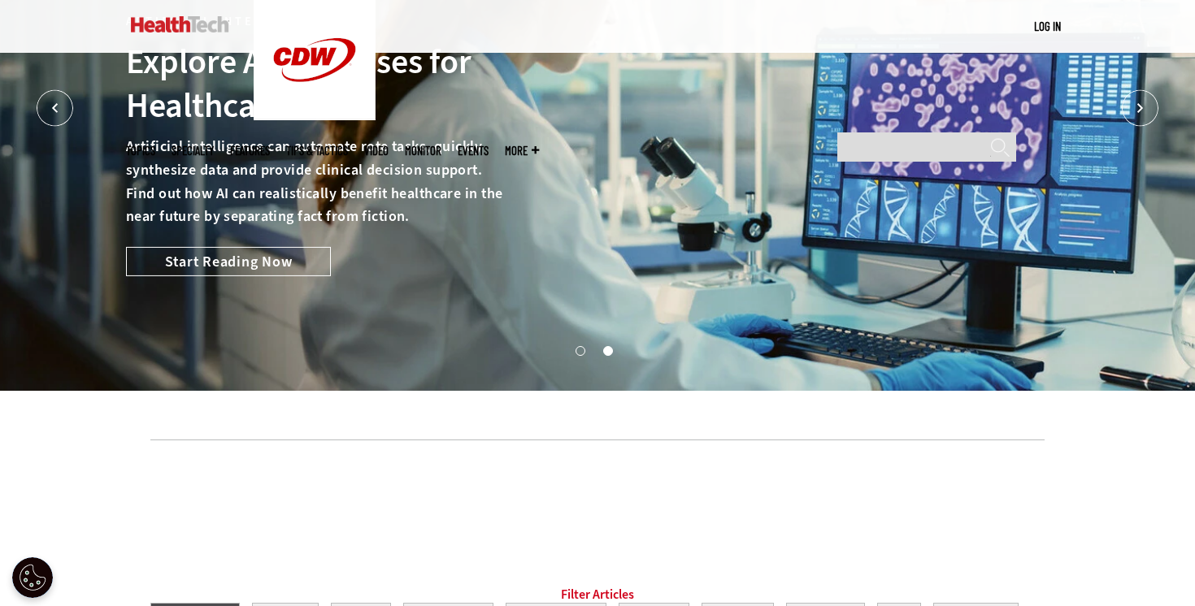
scroll to position [139, 0]
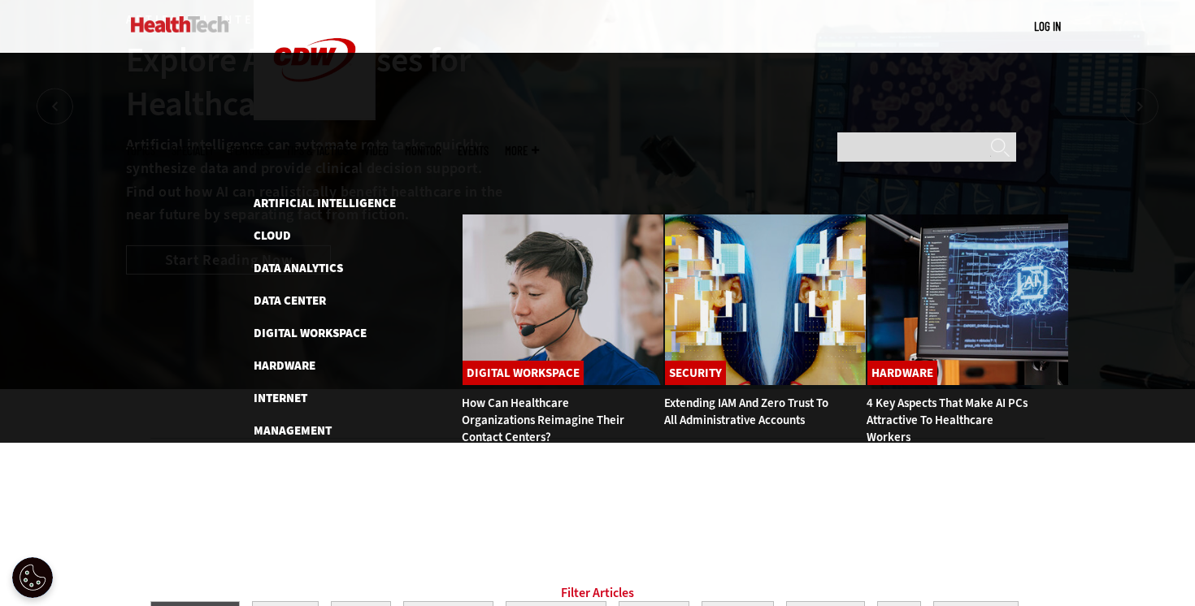
click at [155, 145] on span "Topics" at bounding box center [140, 151] width 29 height 12
